Goal: Task Accomplishment & Management: Use online tool/utility

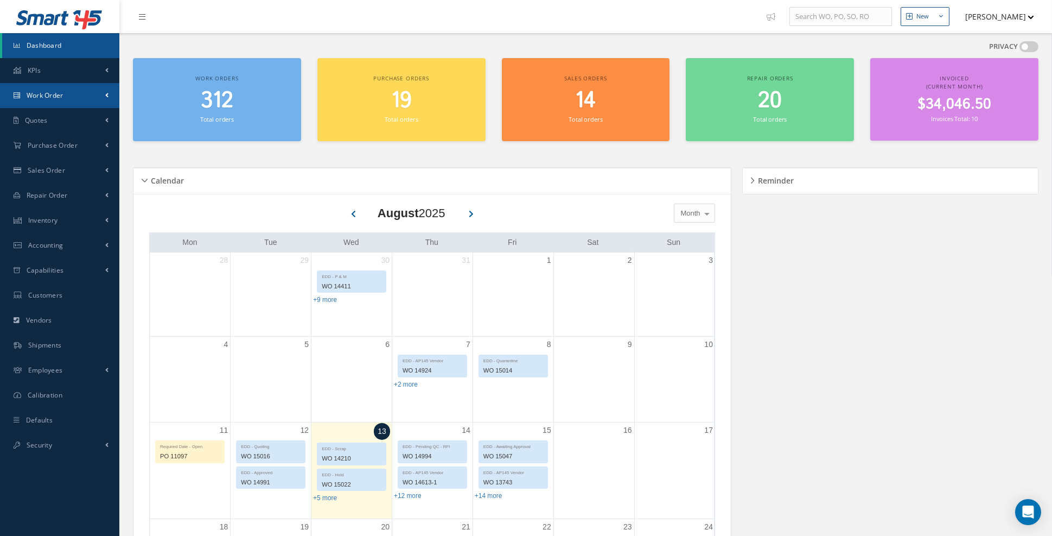
click at [105, 96] on span at bounding box center [106, 95] width 3 height 9
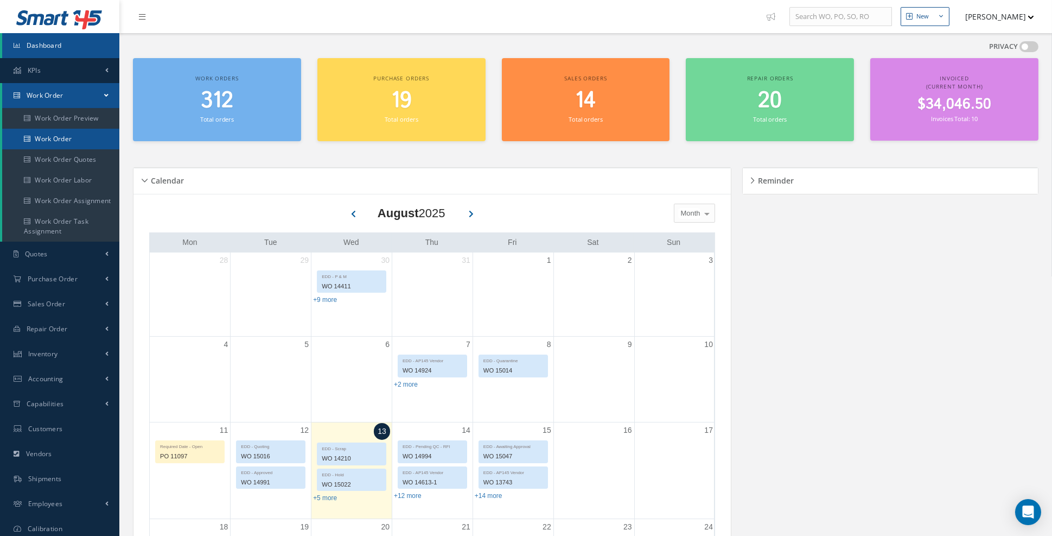
click at [93, 135] on link "Work Order" at bounding box center [60, 139] width 117 height 21
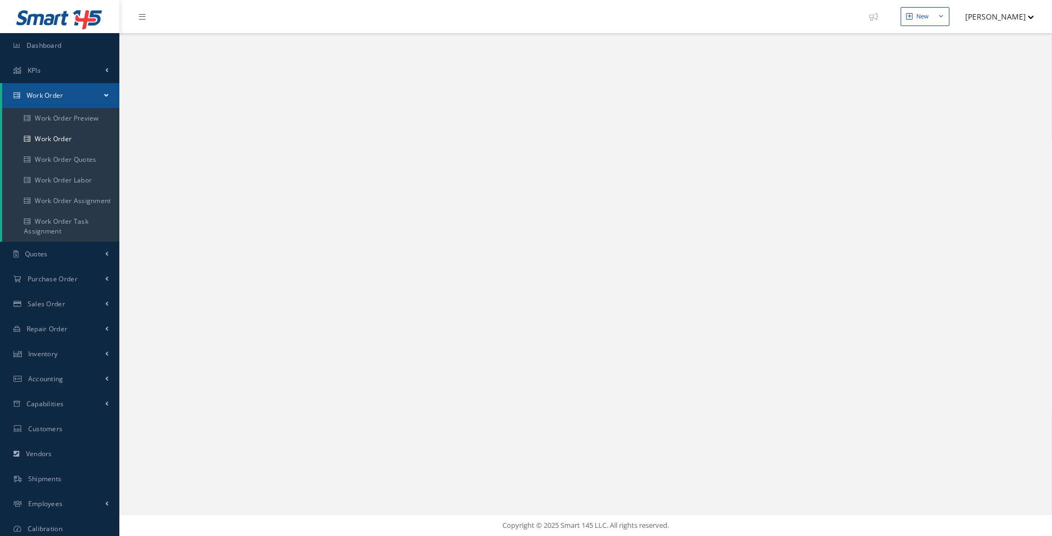
select select "25"
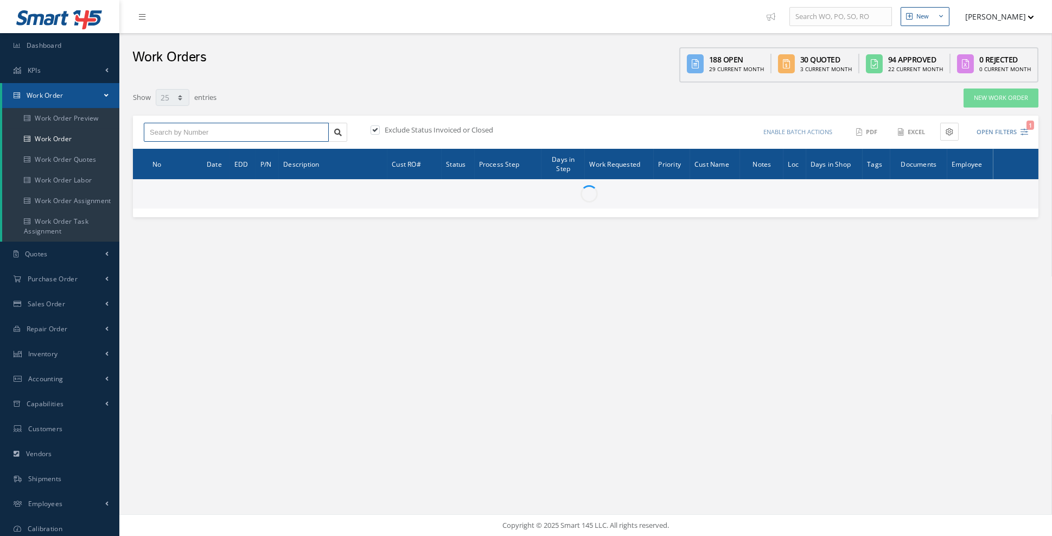
click at [167, 134] on input "text" at bounding box center [236, 133] width 185 height 20
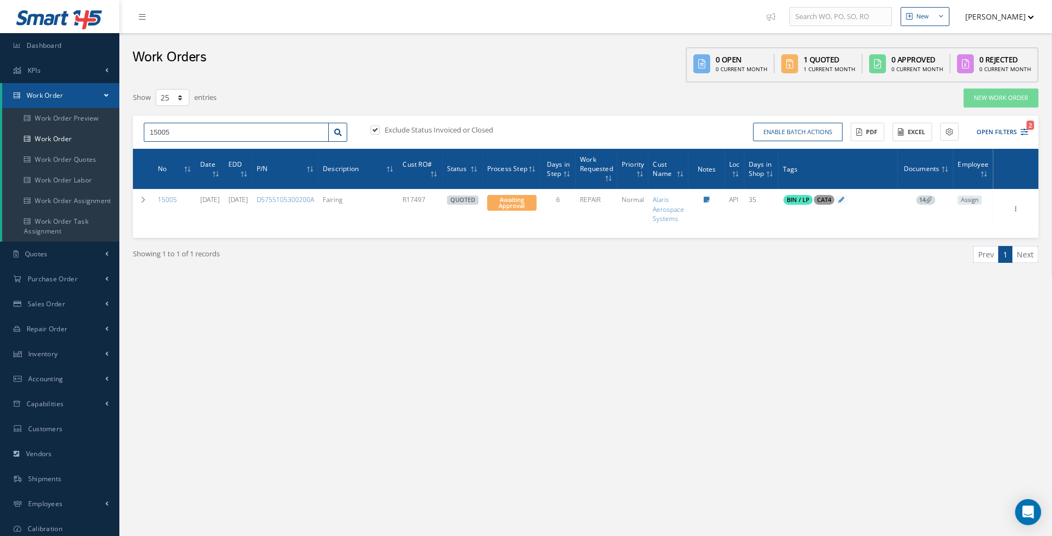
drag, startPoint x: 183, startPoint y: 134, endPoint x: 124, endPoint y: 135, distance: 59.2
click at [124, 135] on div "New New Work Order New Purchase Order New Customer Quote New Sales Order New Re…" at bounding box center [585, 295] width 933 height 591
type input "14184"
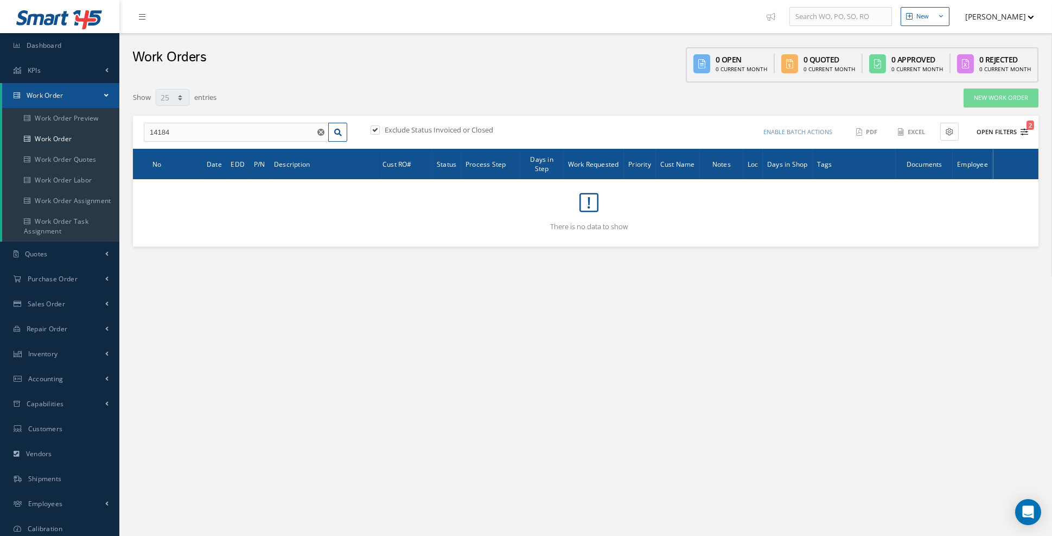
click at [1026, 131] on icon "2" at bounding box center [1025, 132] width 8 height 8
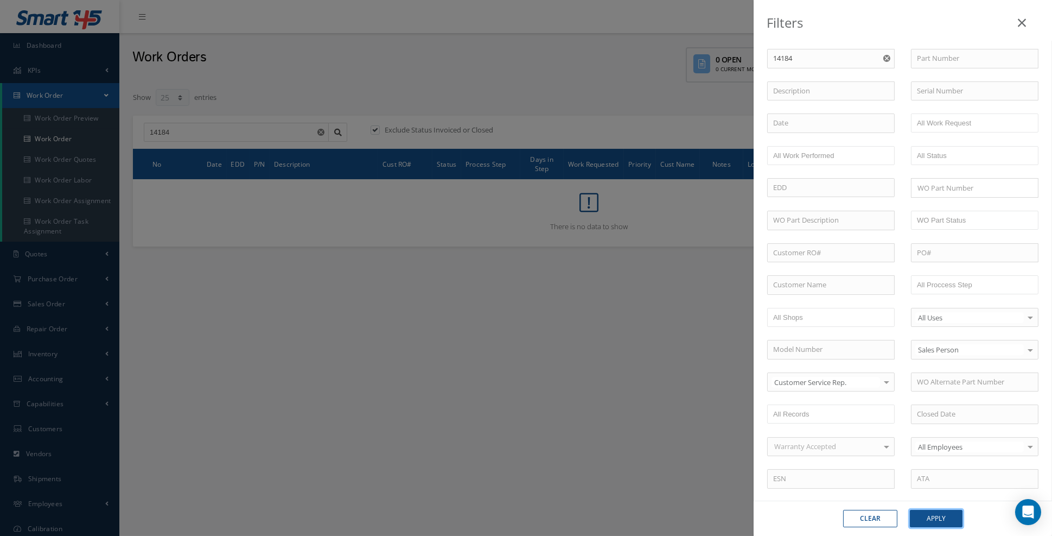
click at [935, 524] on button "Apply" at bounding box center [936, 518] width 53 height 17
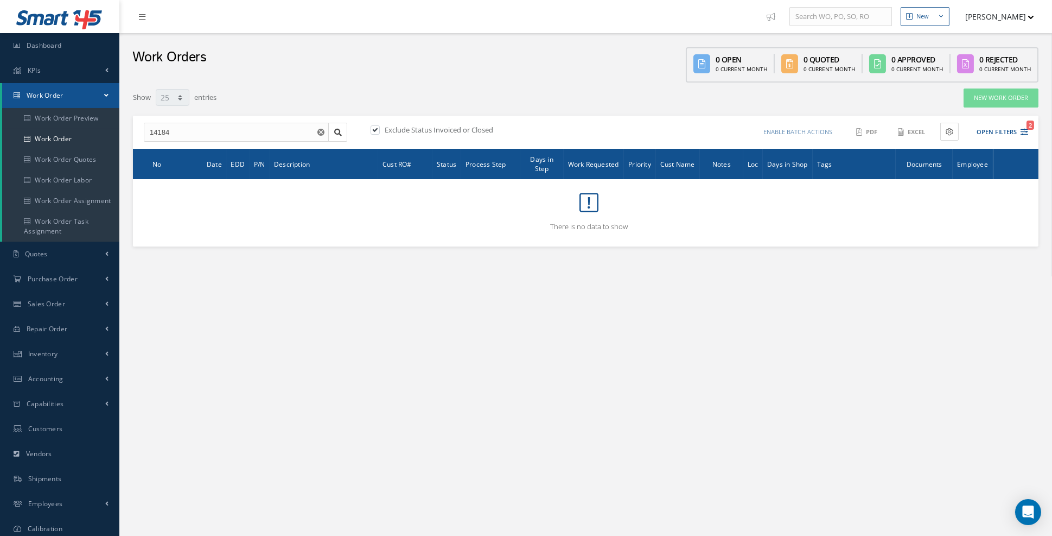
click at [433, 132] on label "Exclude Status Invoiced or Closed" at bounding box center [437, 130] width 111 height 10
click at [378, 132] on input "checkbox" at bounding box center [374, 130] width 7 height 7
checkbox input "false"
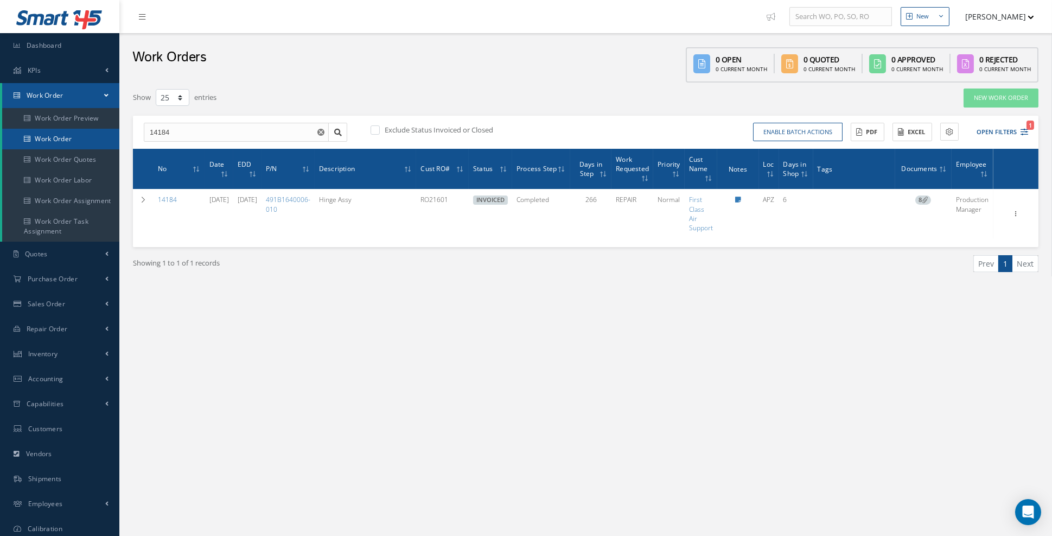
click at [60, 138] on link "Work Order" at bounding box center [60, 139] width 117 height 21
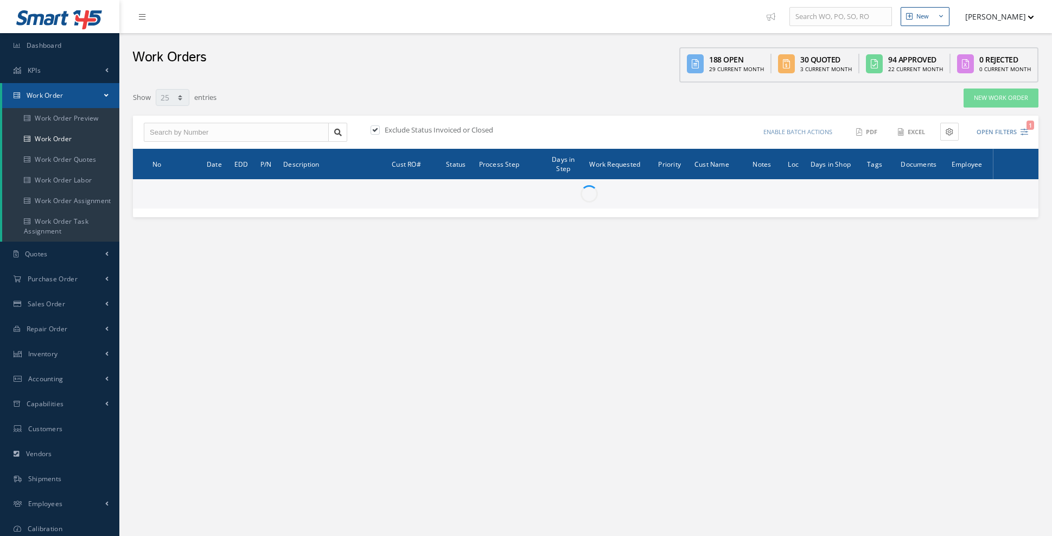
select select "25"
click at [51, 45] on span "Dashboard" at bounding box center [44, 45] width 35 height 9
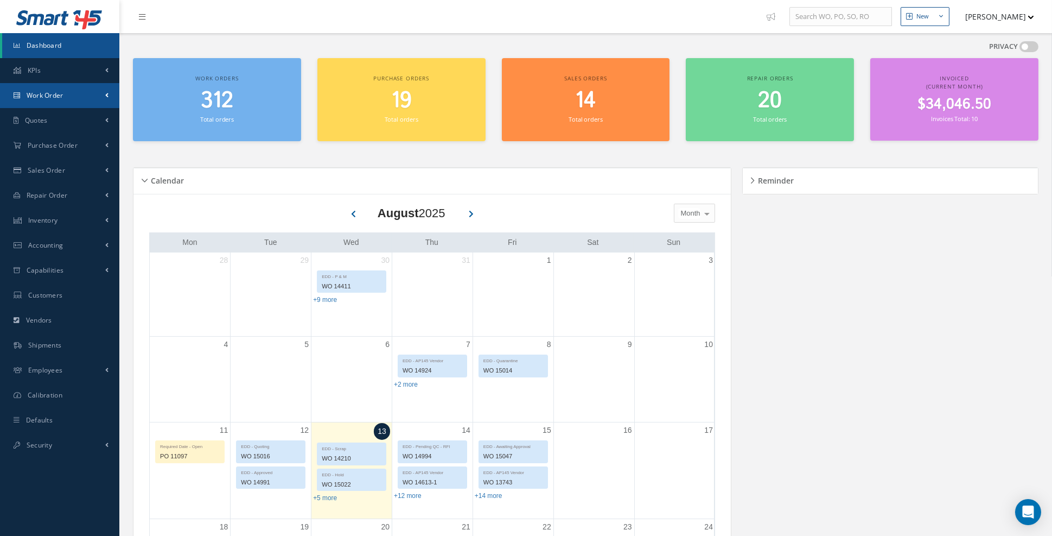
click at [77, 101] on link "Work Order" at bounding box center [59, 95] width 119 height 25
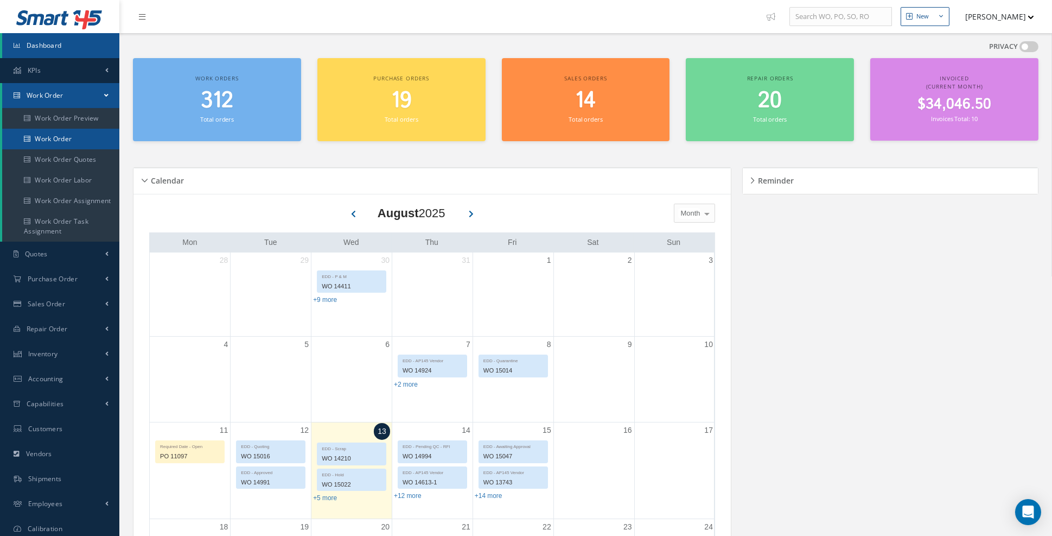
click at [79, 144] on link "Work Order" at bounding box center [60, 139] width 117 height 21
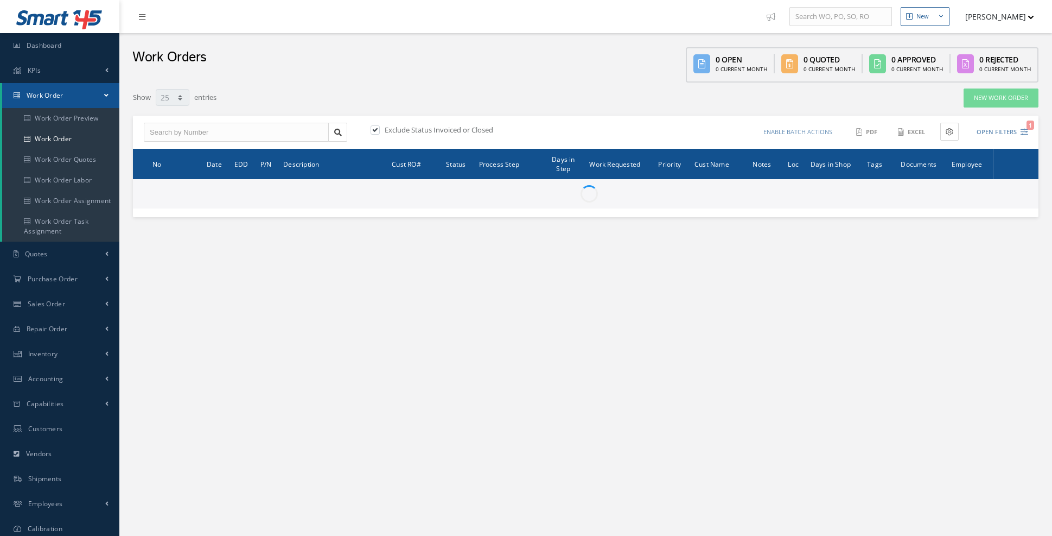
select select "25"
click at [155, 130] on input "text" at bounding box center [236, 133] width 185 height 20
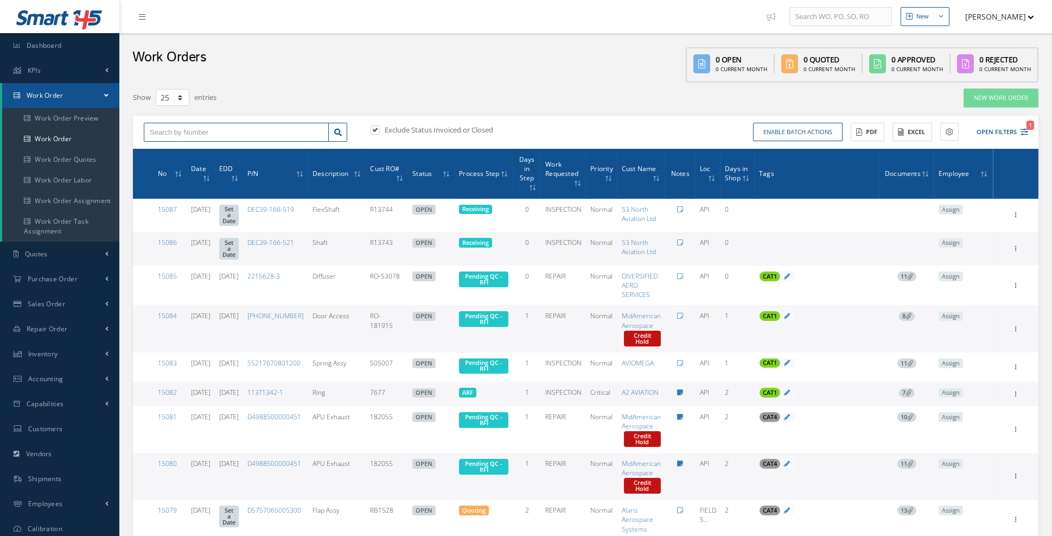
click at [158, 134] on input "text" at bounding box center [236, 133] width 185 height 20
type input "1470"
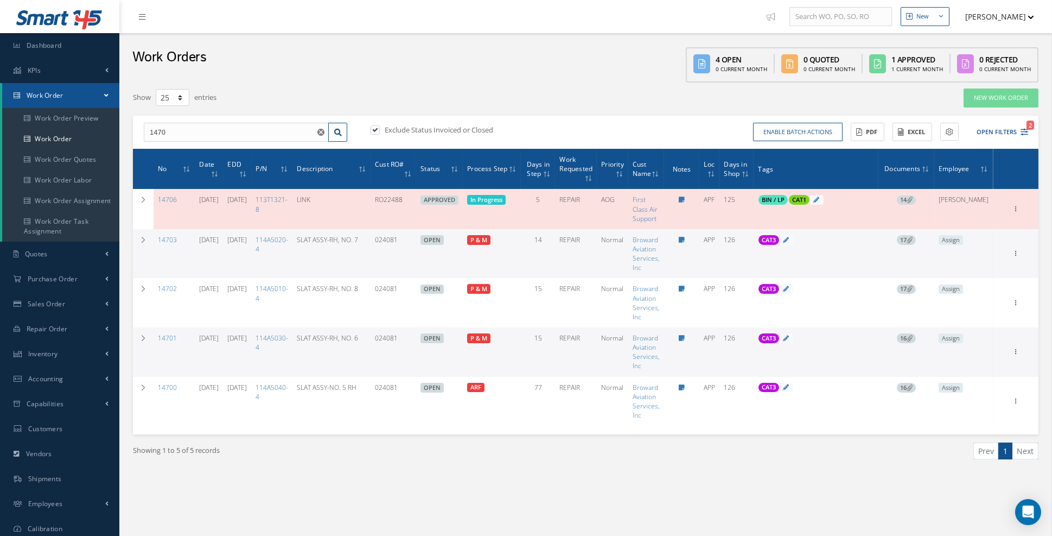
click at [916, 339] on span "16" at bounding box center [906, 338] width 19 height 10
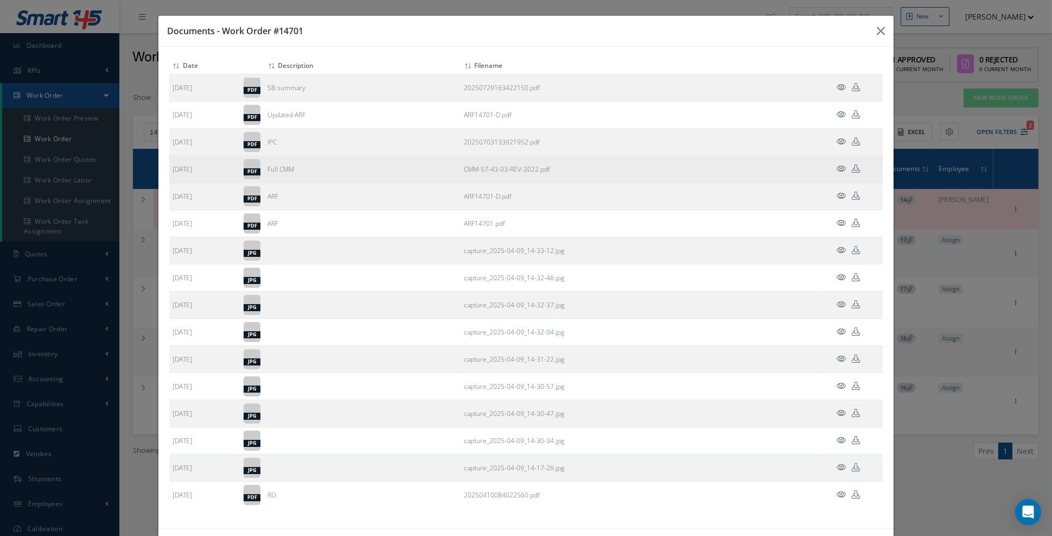
click at [841, 167] on icon at bounding box center [841, 168] width 9 height 8
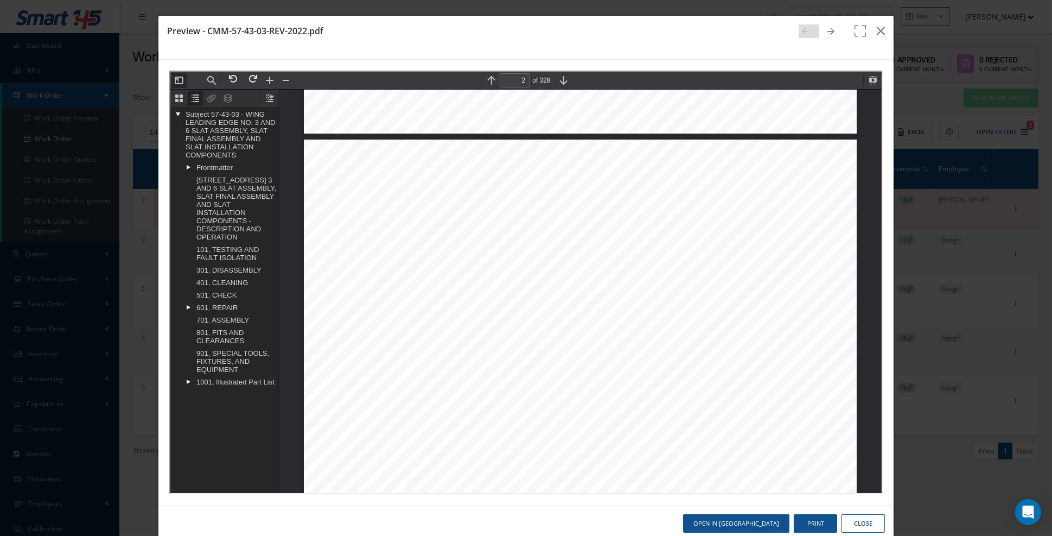
scroll to position [773, 0]
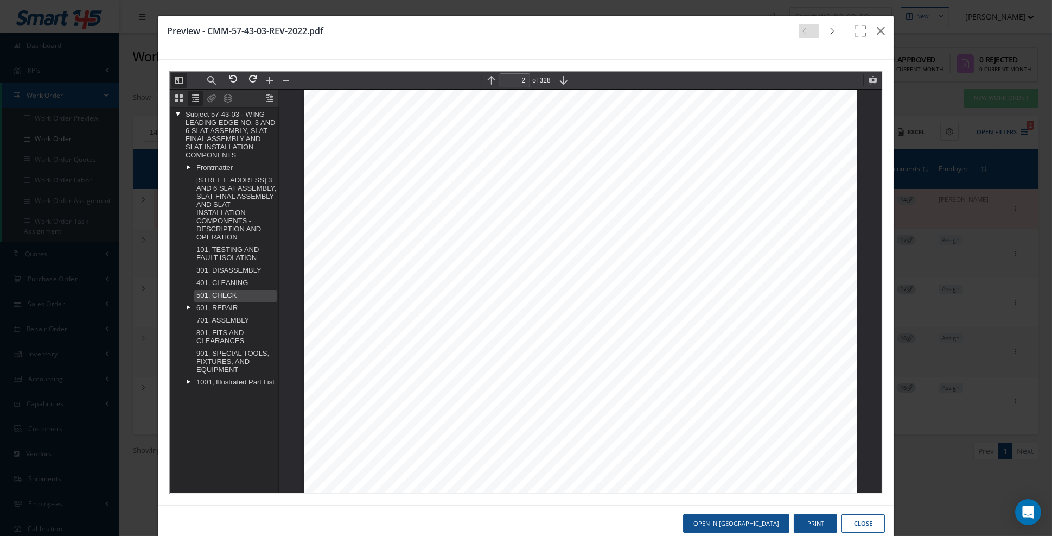
click at [222, 300] on link "501, CHECK" at bounding box center [234, 295] width 82 height 12
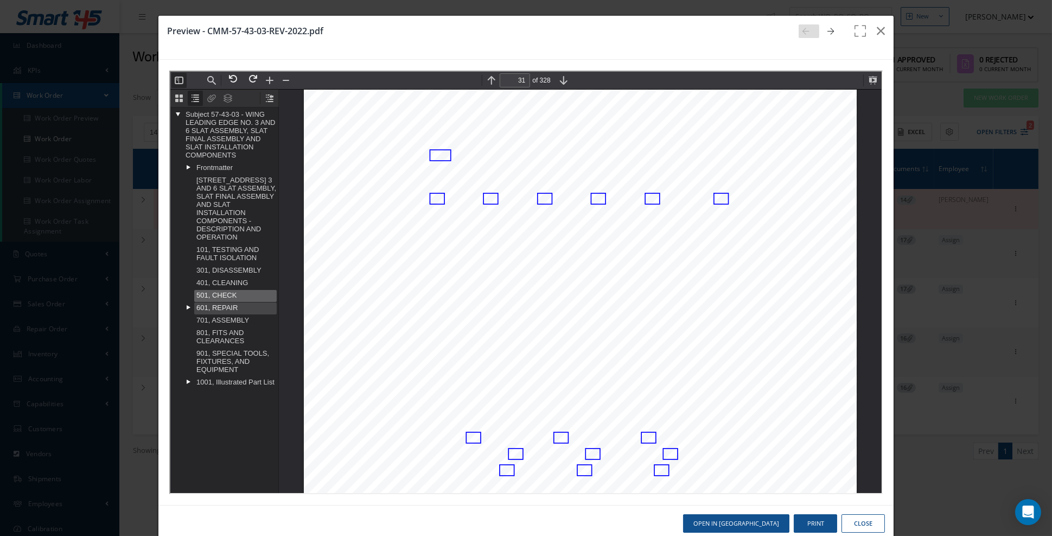
click at [193, 301] on div at bounding box center [193, 301] width 0 height 0
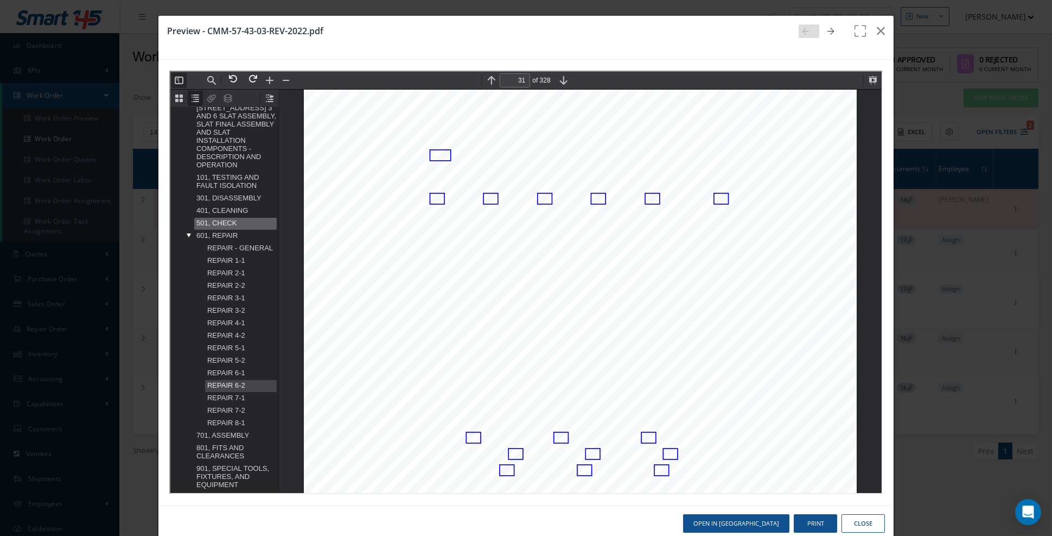
scroll to position [81, 0]
click at [232, 420] on link "REPAIR 8-1" at bounding box center [240, 414] width 72 height 12
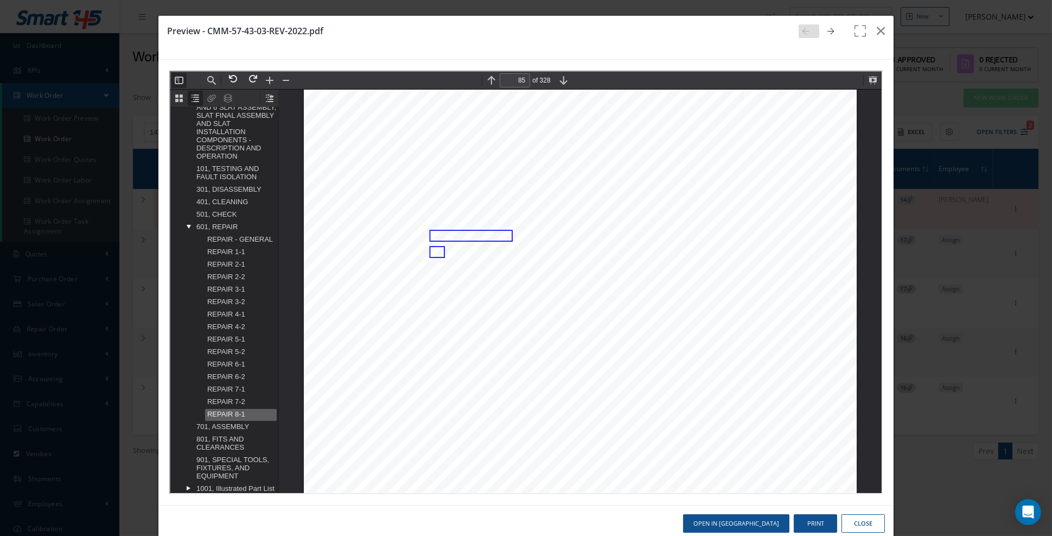
scroll to position [60705, 0]
click at [228, 407] on link "REPAIR 7-2" at bounding box center [240, 401] width 72 height 12
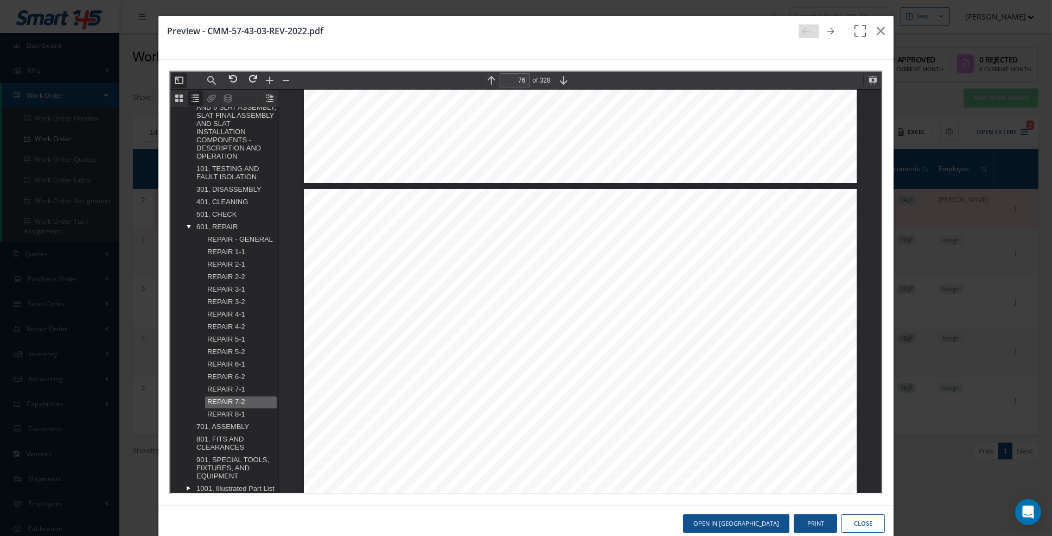
click at [867, 29] on icon "button" at bounding box center [861, 37] width 16 height 26
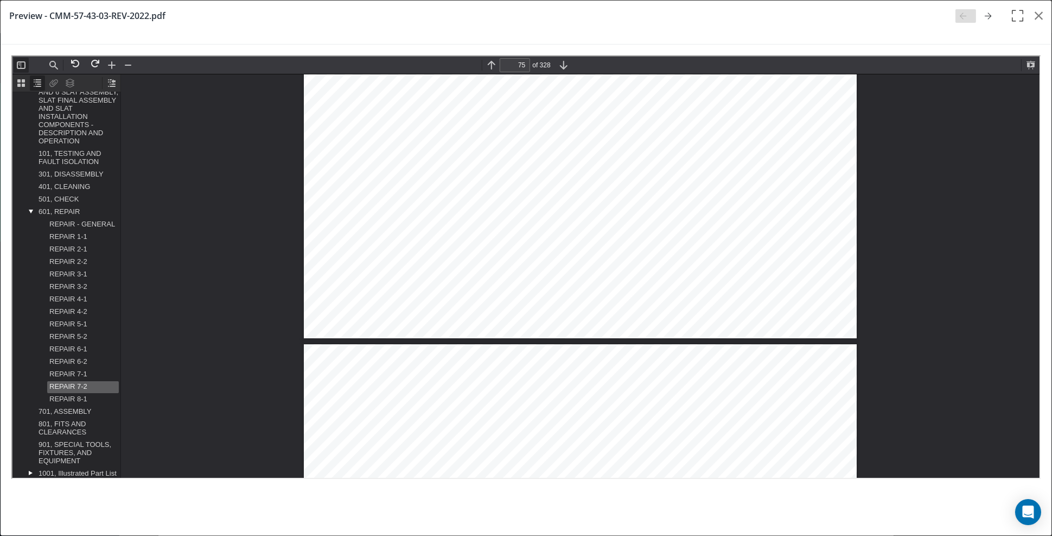
type input "74"
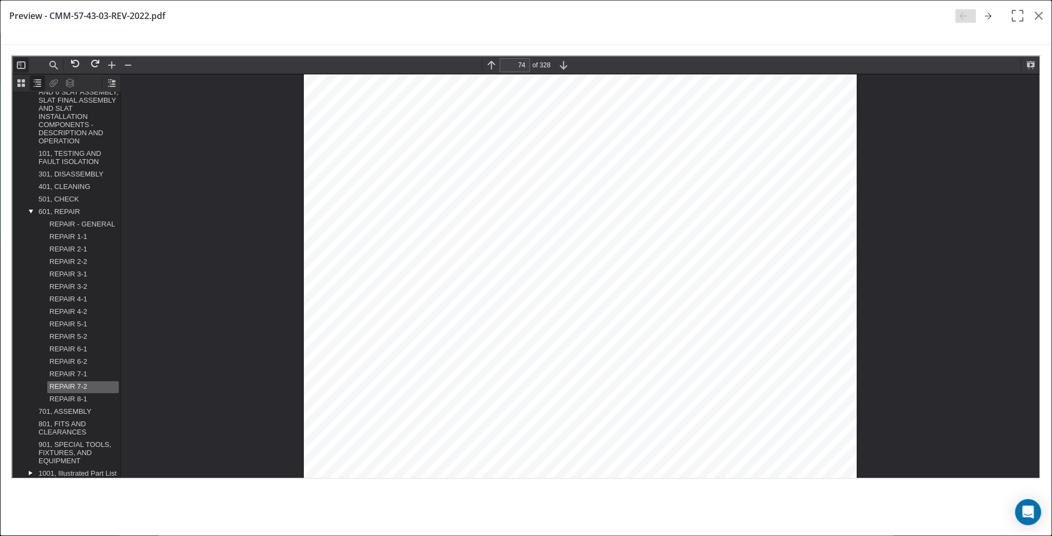
scroll to position [52702, 0]
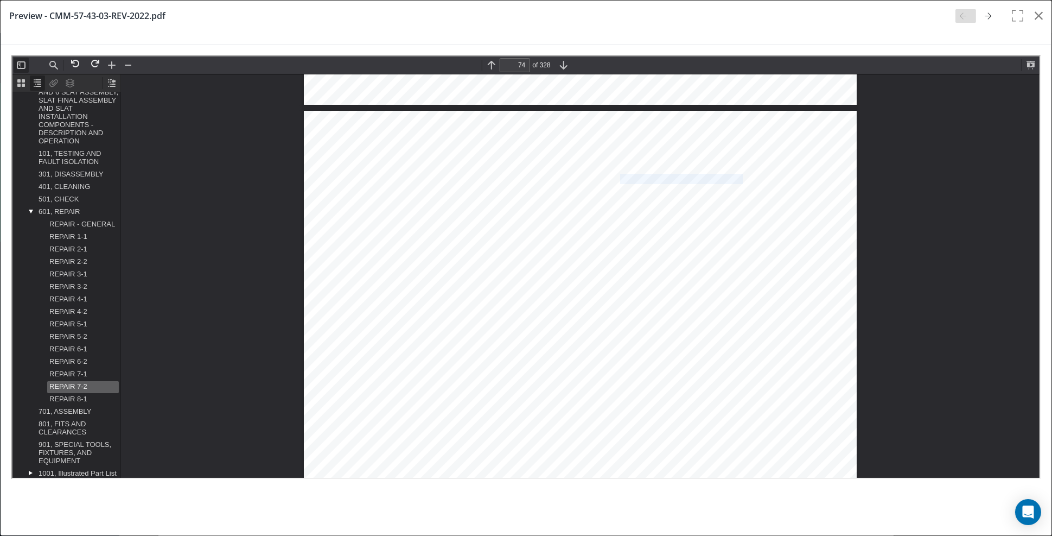
drag, startPoint x: 621, startPoint y: 144, endPoint x: 744, endPoint y: 144, distance: 122.1
click at [744, 174] on span "(1) On surfaces of track indicated by flagnote 8: Apply thermal spray coating, …" at bounding box center [595, 178] width 400 height 9
copy span "hermal spray coating, G00167"
